Goal: Check status

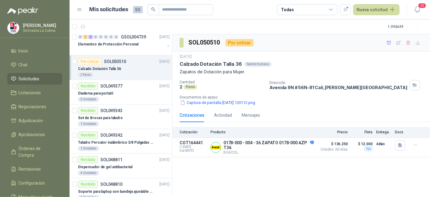
scroll to position [207, 0]
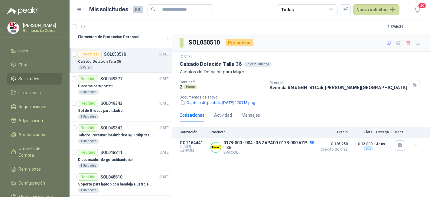
click at [143, 54] on div "Por cotizar SOL050510 [DATE]" at bounding box center [124, 54] width 92 height 7
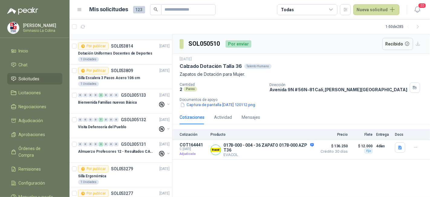
scroll to position [68, 0]
click at [144, 83] on div "1 Unidades" at bounding box center [124, 83] width 92 height 5
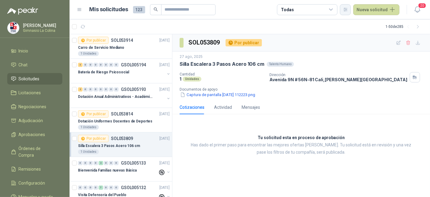
click at [347, 8] on icon "button" at bounding box center [345, 9] width 3 height 3
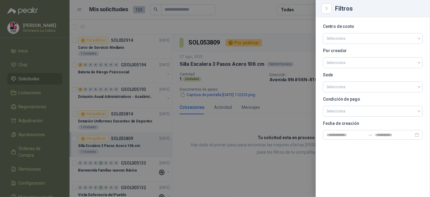
click at [355, 44] on section "Centro de costo Selecciona Por creador Selecciona Sede Selecciona Condición de …" at bounding box center [373, 81] width 100 height 115
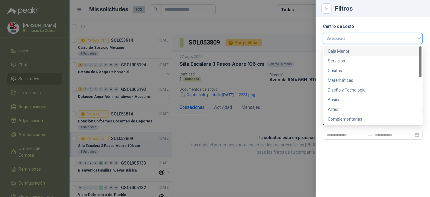
click at [355, 42] on input "search" at bounding box center [373, 37] width 93 height 9
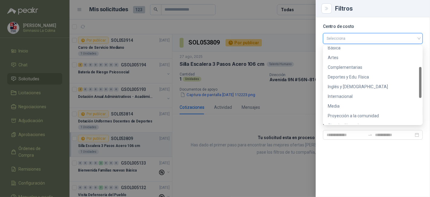
scroll to position [51, 0]
